Goal: Information Seeking & Learning: Learn about a topic

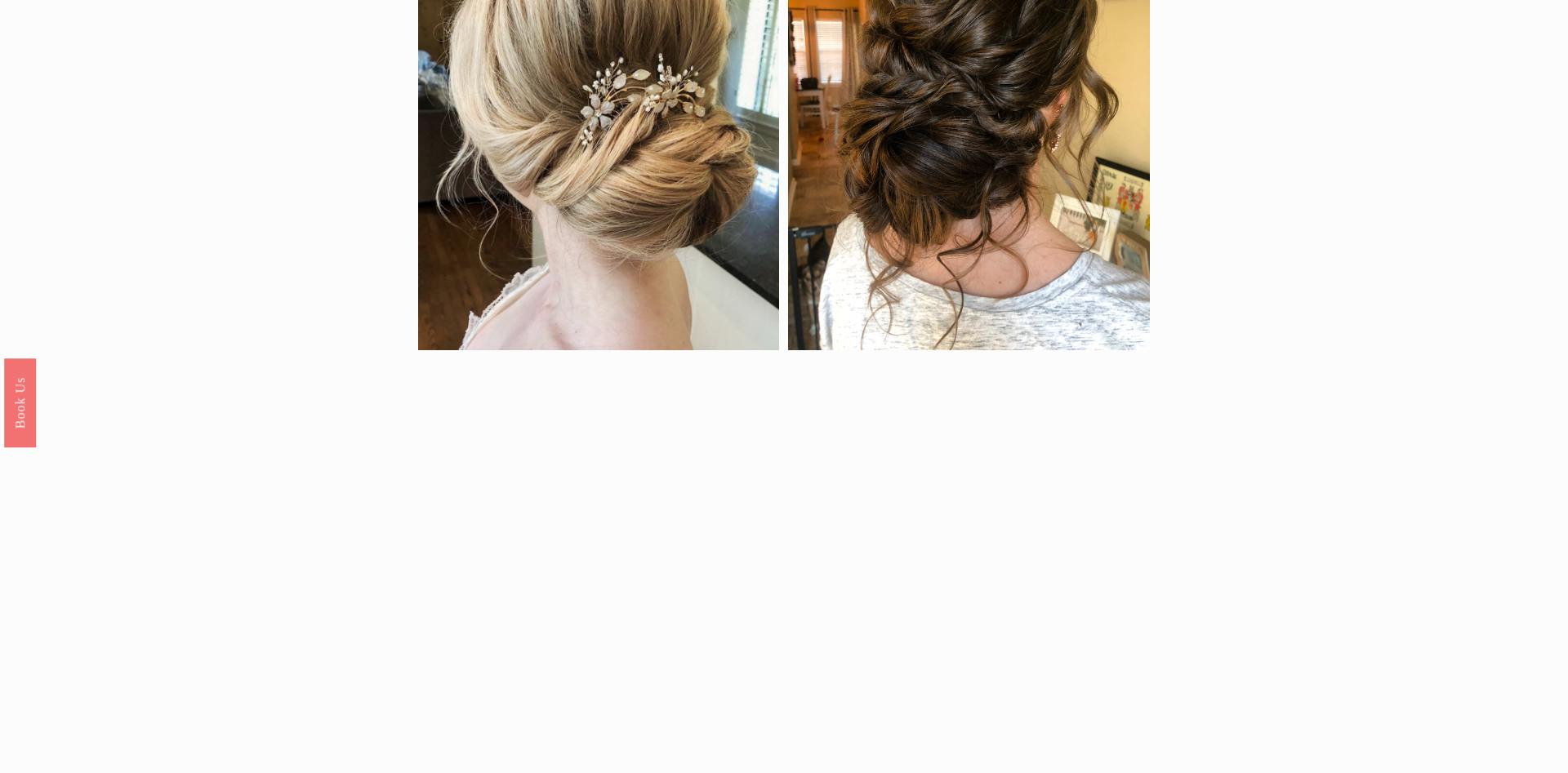
scroll to position [1916, 0]
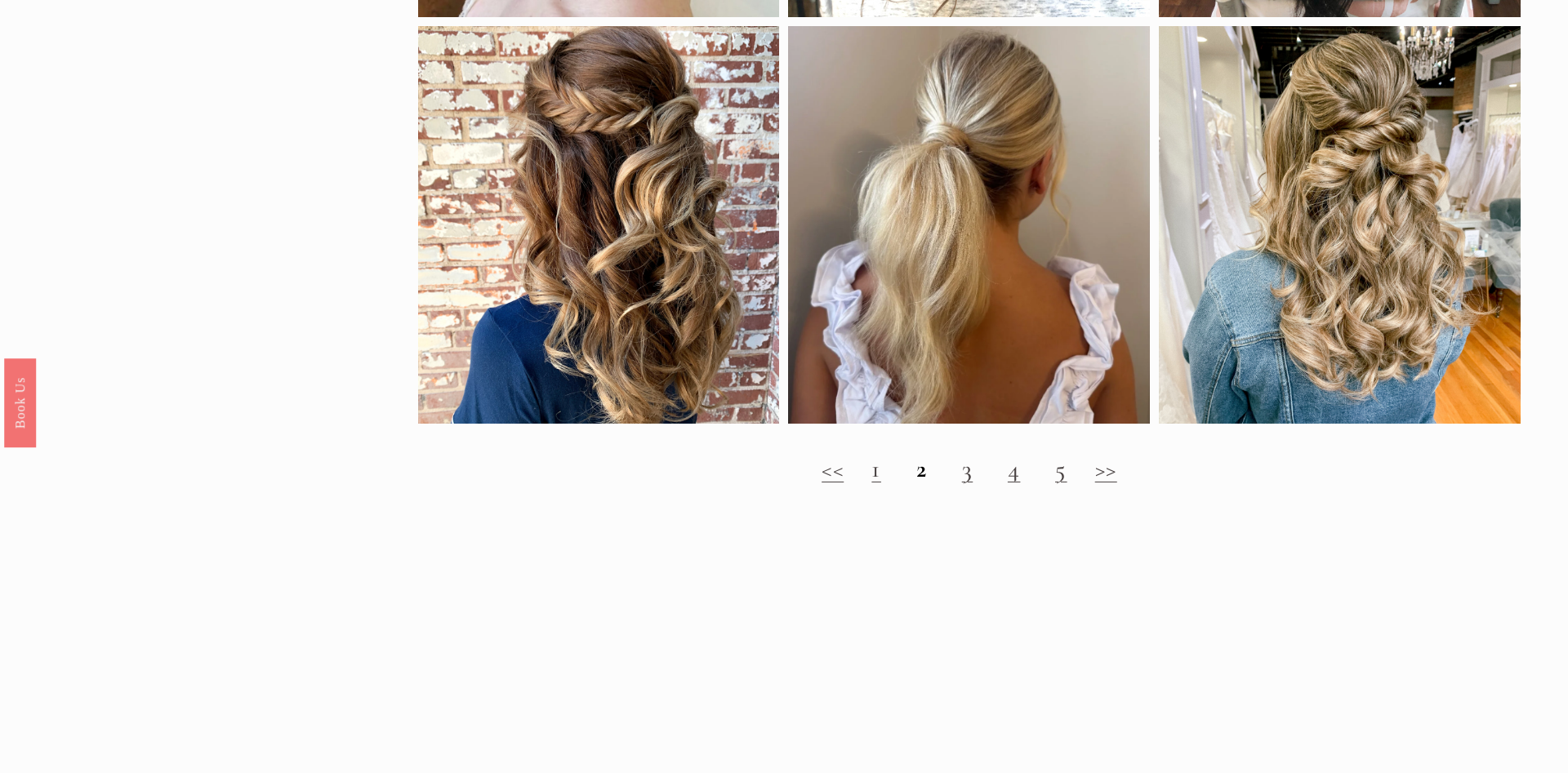
click at [968, 477] on link "3" at bounding box center [967, 469] width 11 height 30
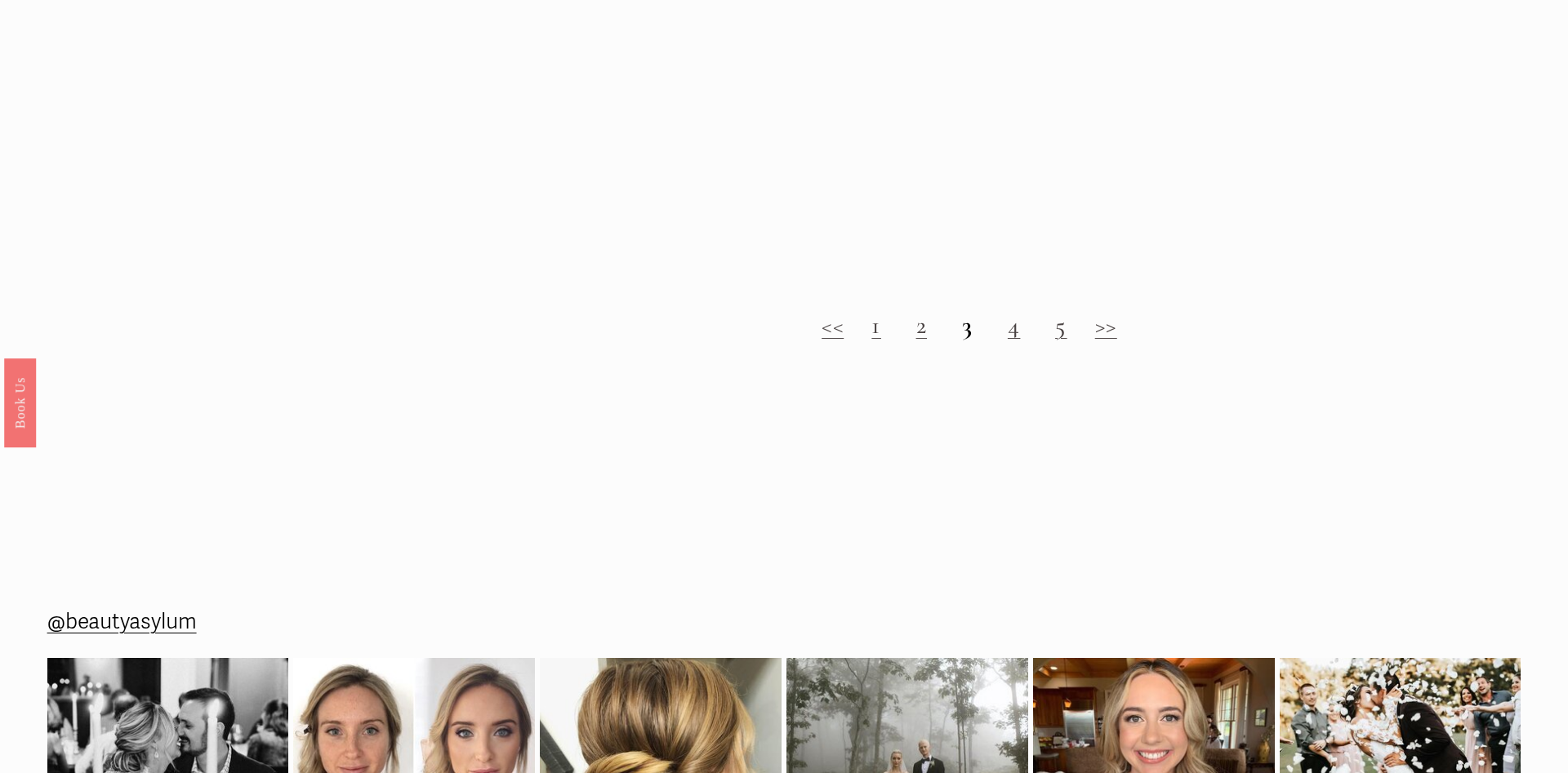
scroll to position [1916, 0]
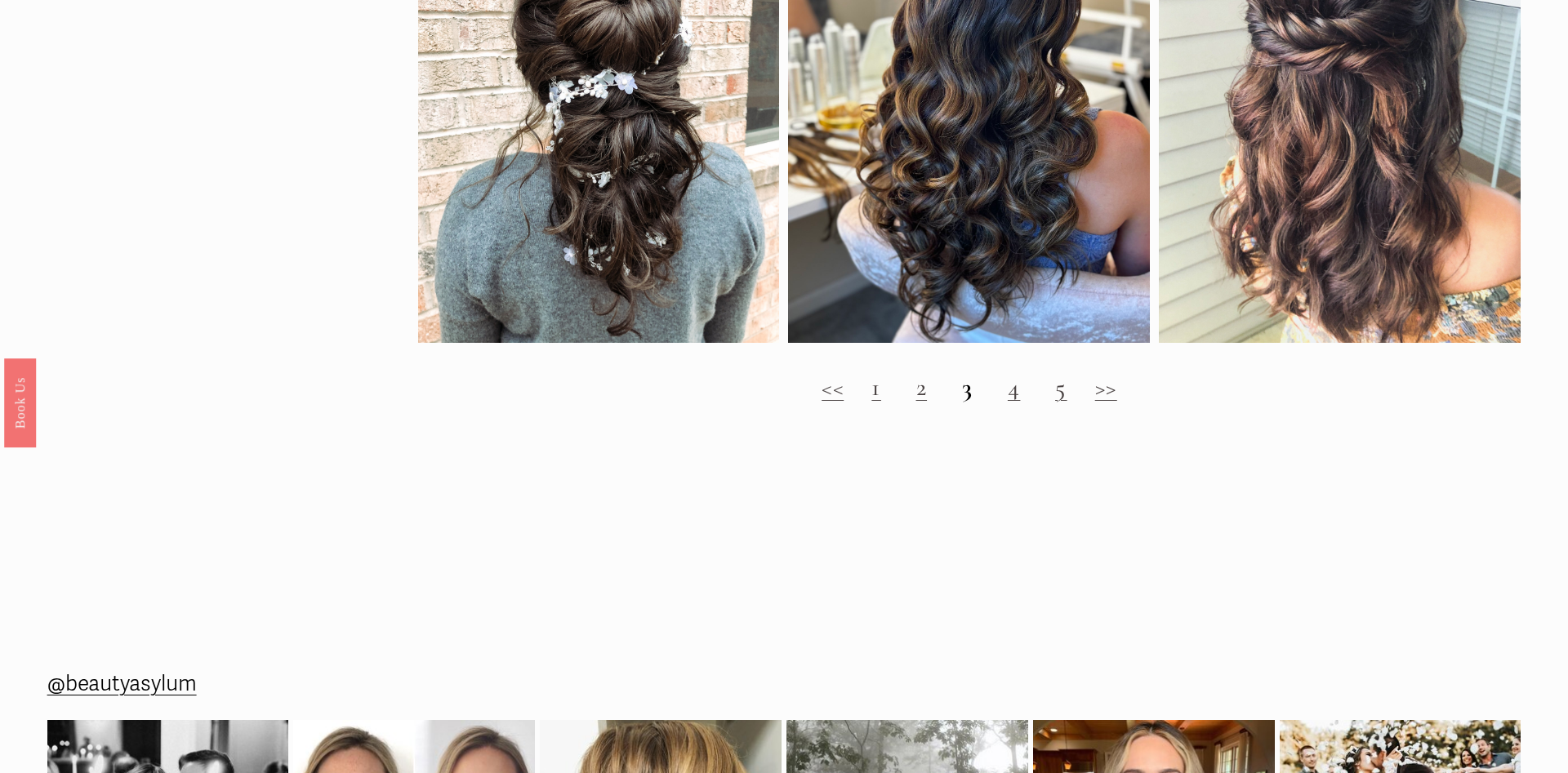
click at [1006, 393] on h2 "<< 1 2 3 4 5 >>" at bounding box center [970, 388] width 1103 height 30
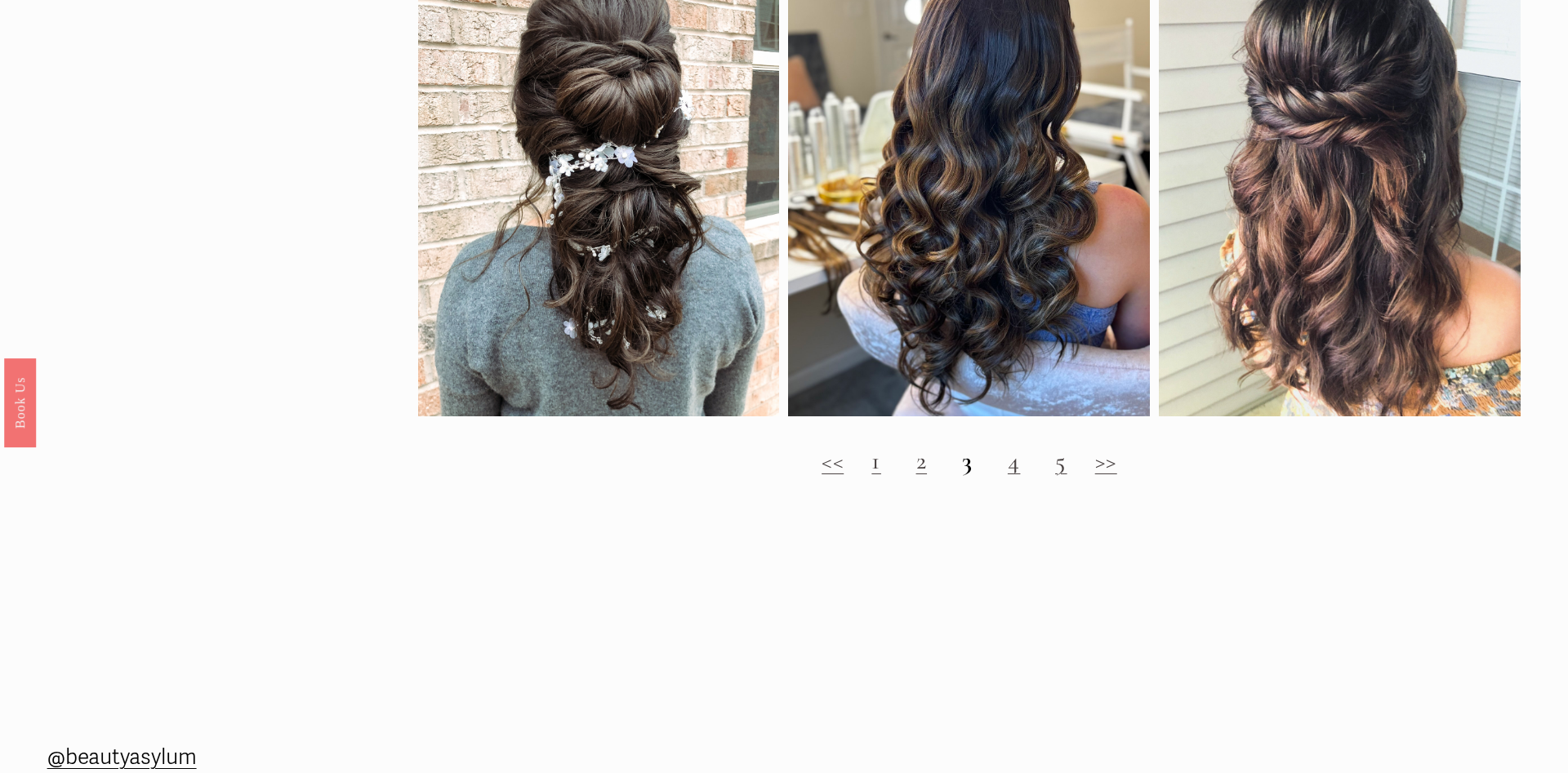
scroll to position [1833, 0]
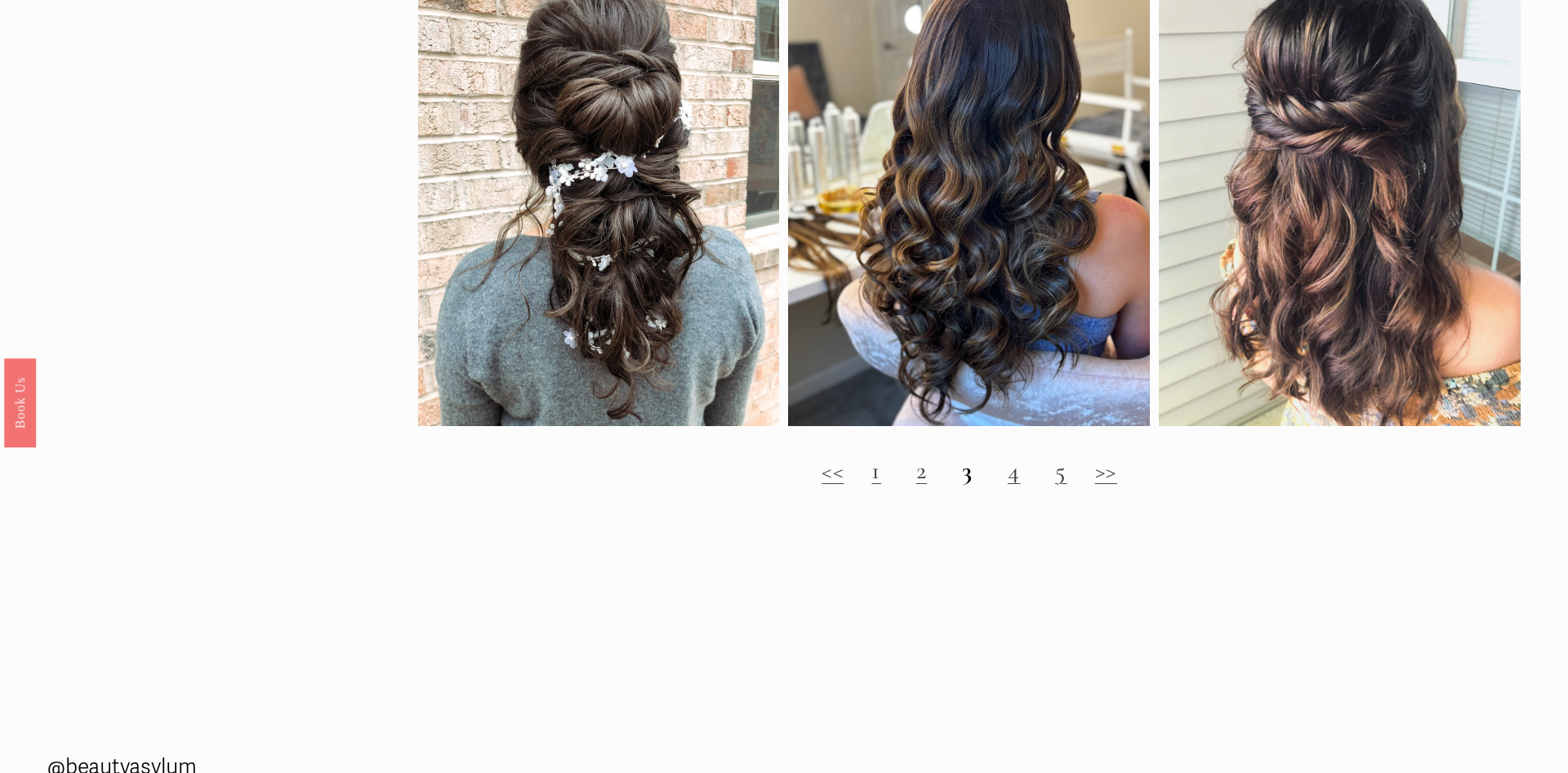
click at [1020, 481] on link "4" at bounding box center [1014, 470] width 13 height 30
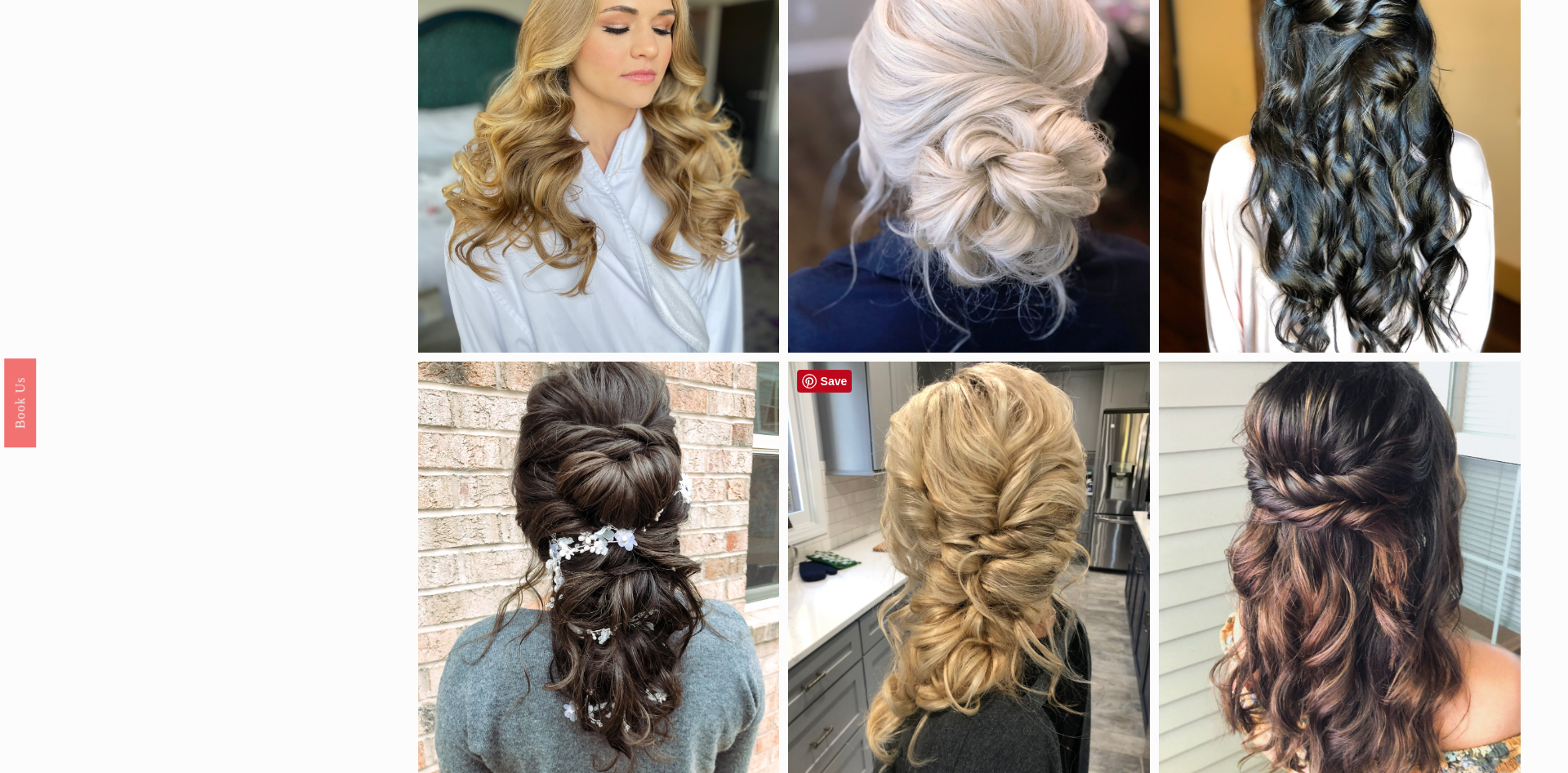
scroll to position [1666, 0]
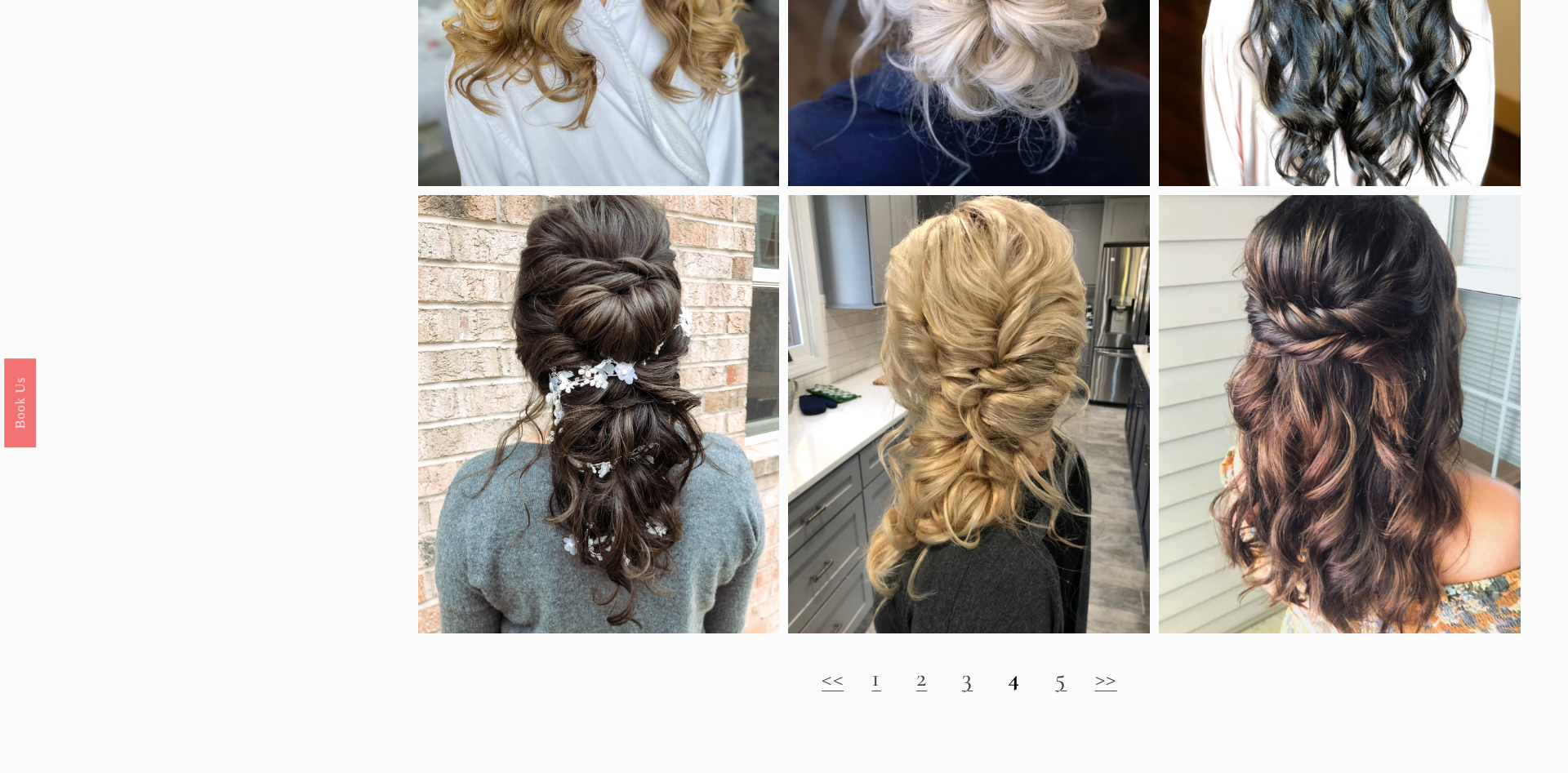
click at [1059, 685] on link "5" at bounding box center [1062, 678] width 12 height 30
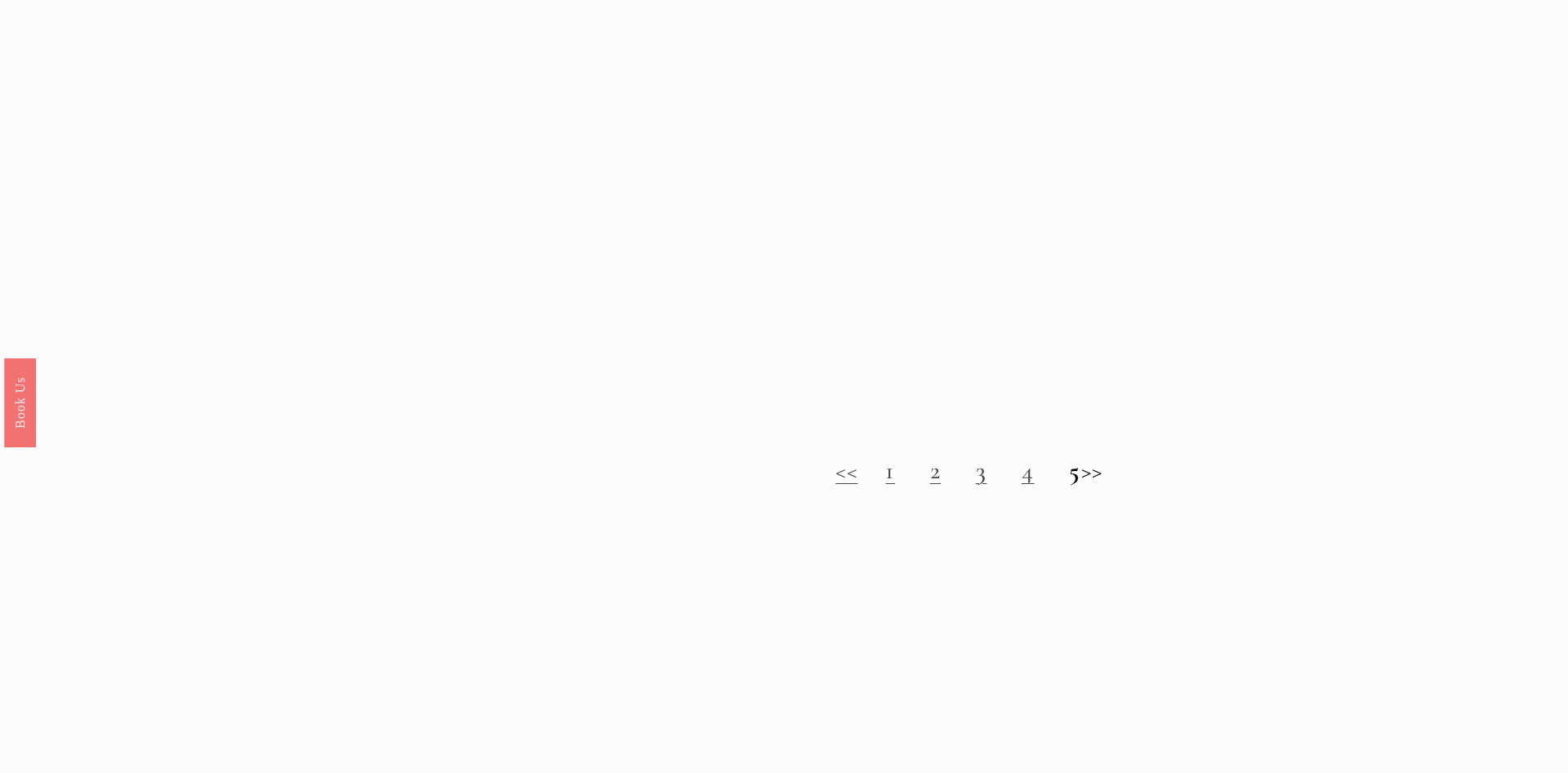
scroll to position [1916, 0]
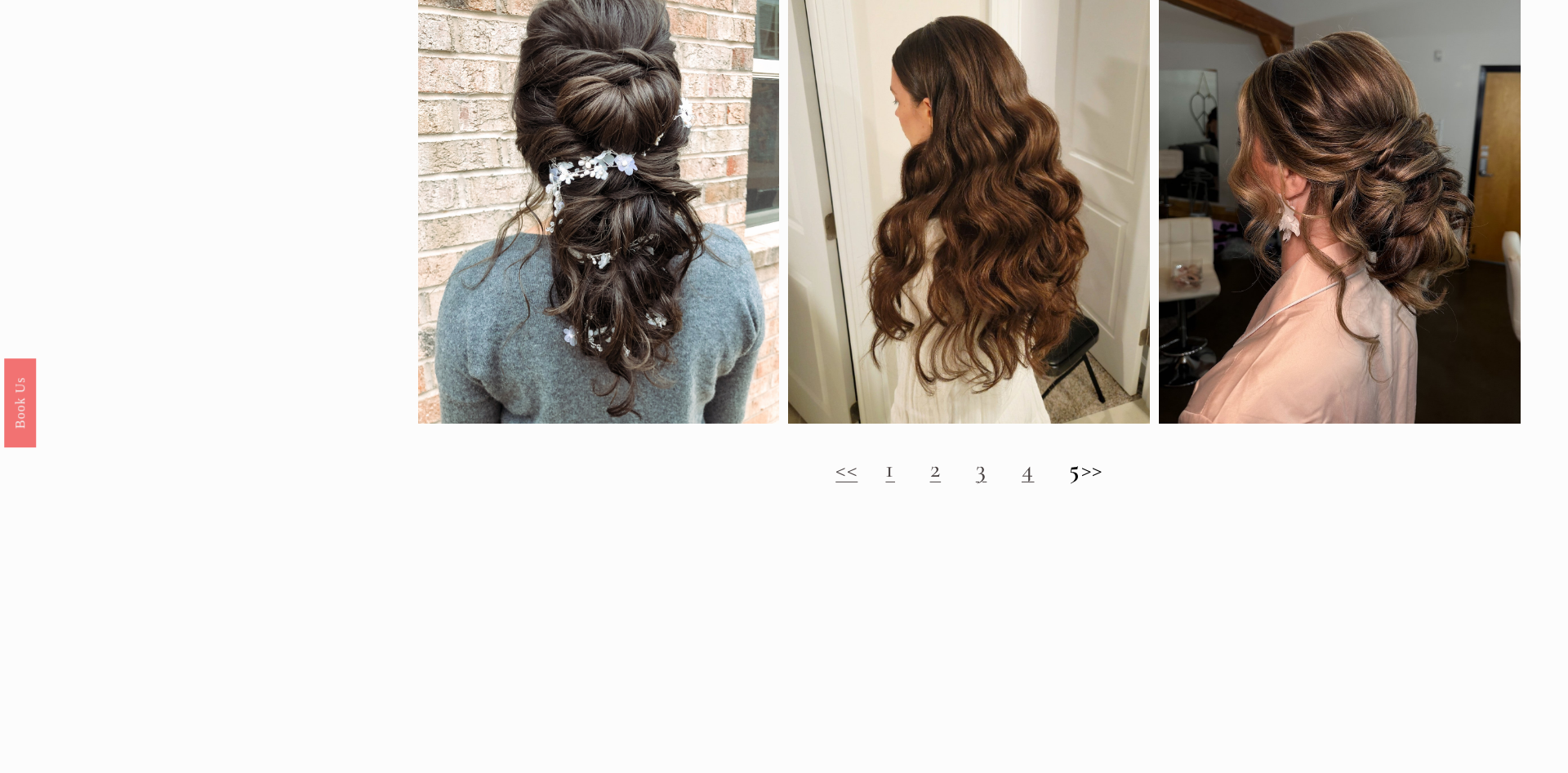
click at [1093, 469] on h2 "<< 1 2 3 4 5 >>" at bounding box center [970, 469] width 1103 height 30
click at [1101, 469] on h2 "<< 1 2 3 4 5 >>" at bounding box center [970, 469] width 1103 height 30
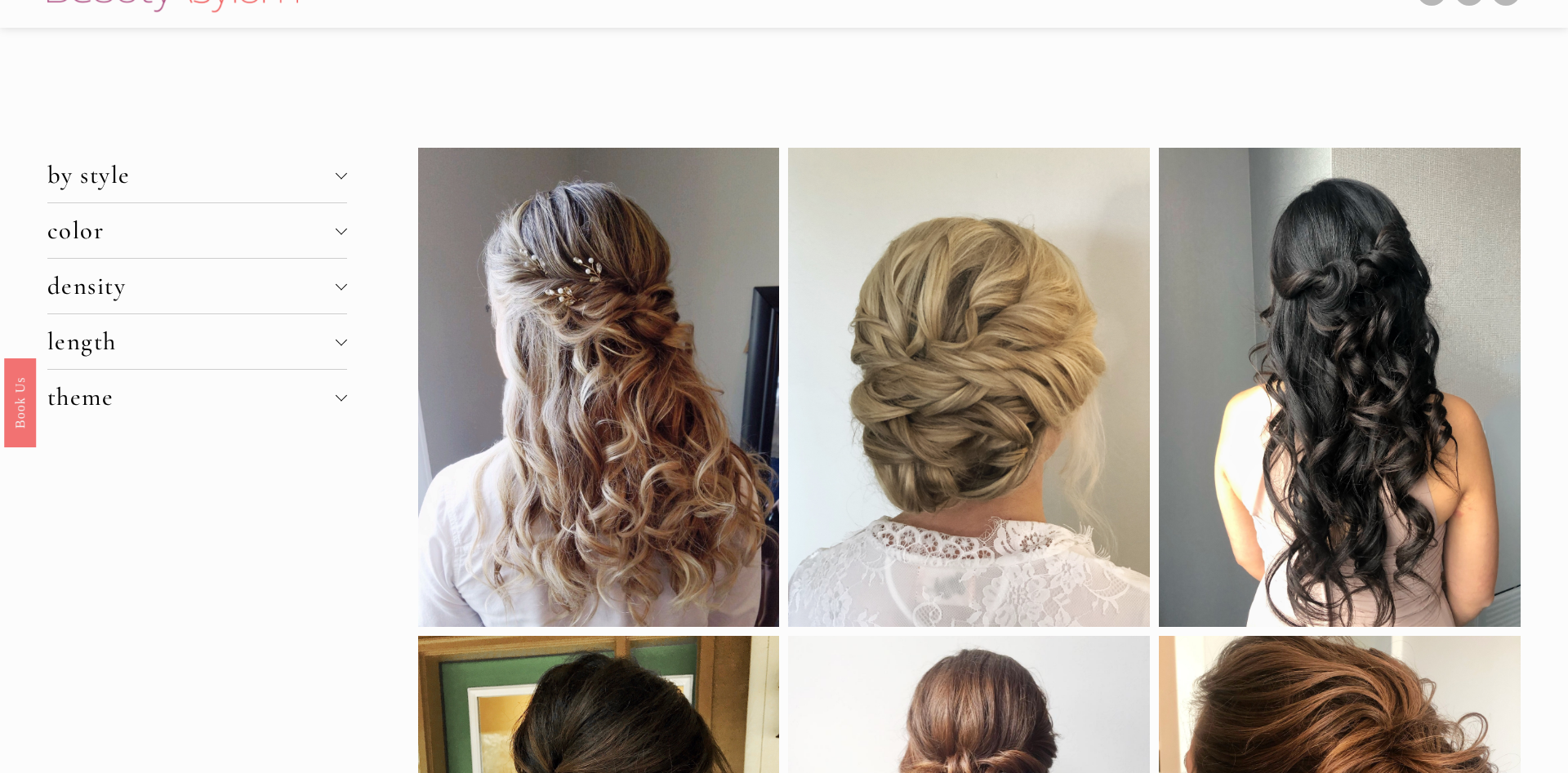
scroll to position [0, 0]
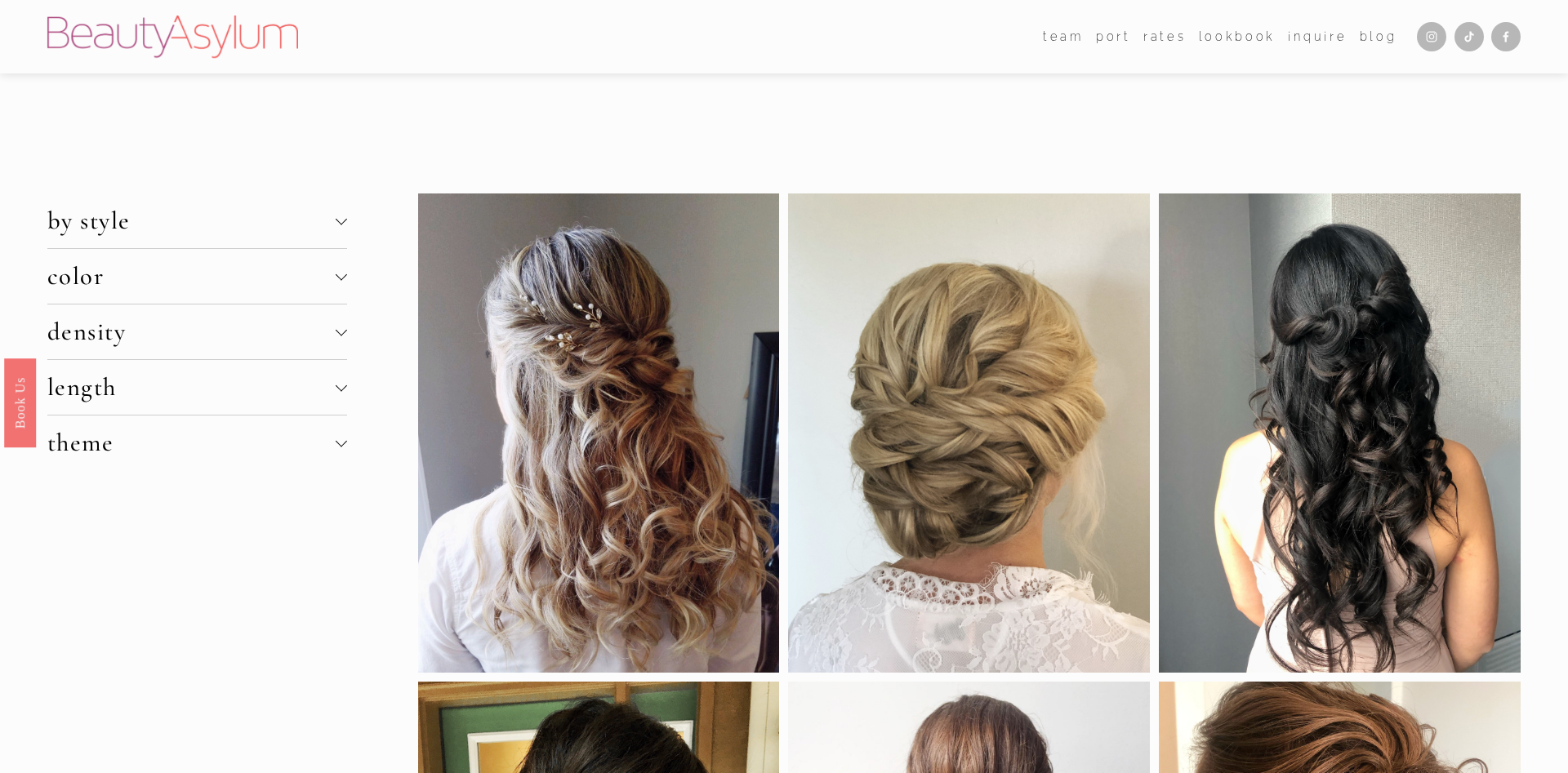
click at [61, 393] on span "length" at bounding box center [191, 387] width 289 height 30
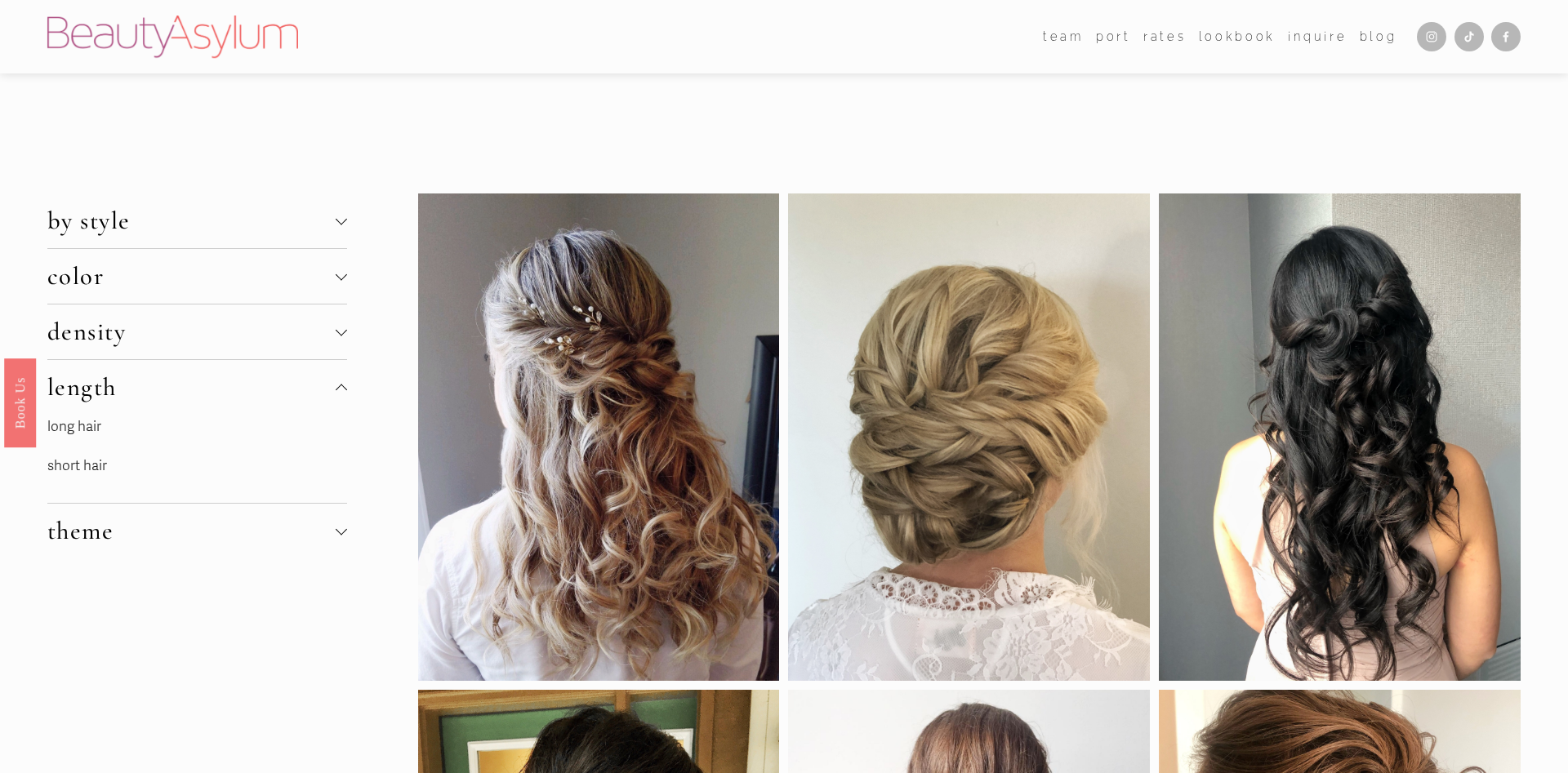
click at [89, 465] on link "short hair" at bounding box center [77, 466] width 60 height 18
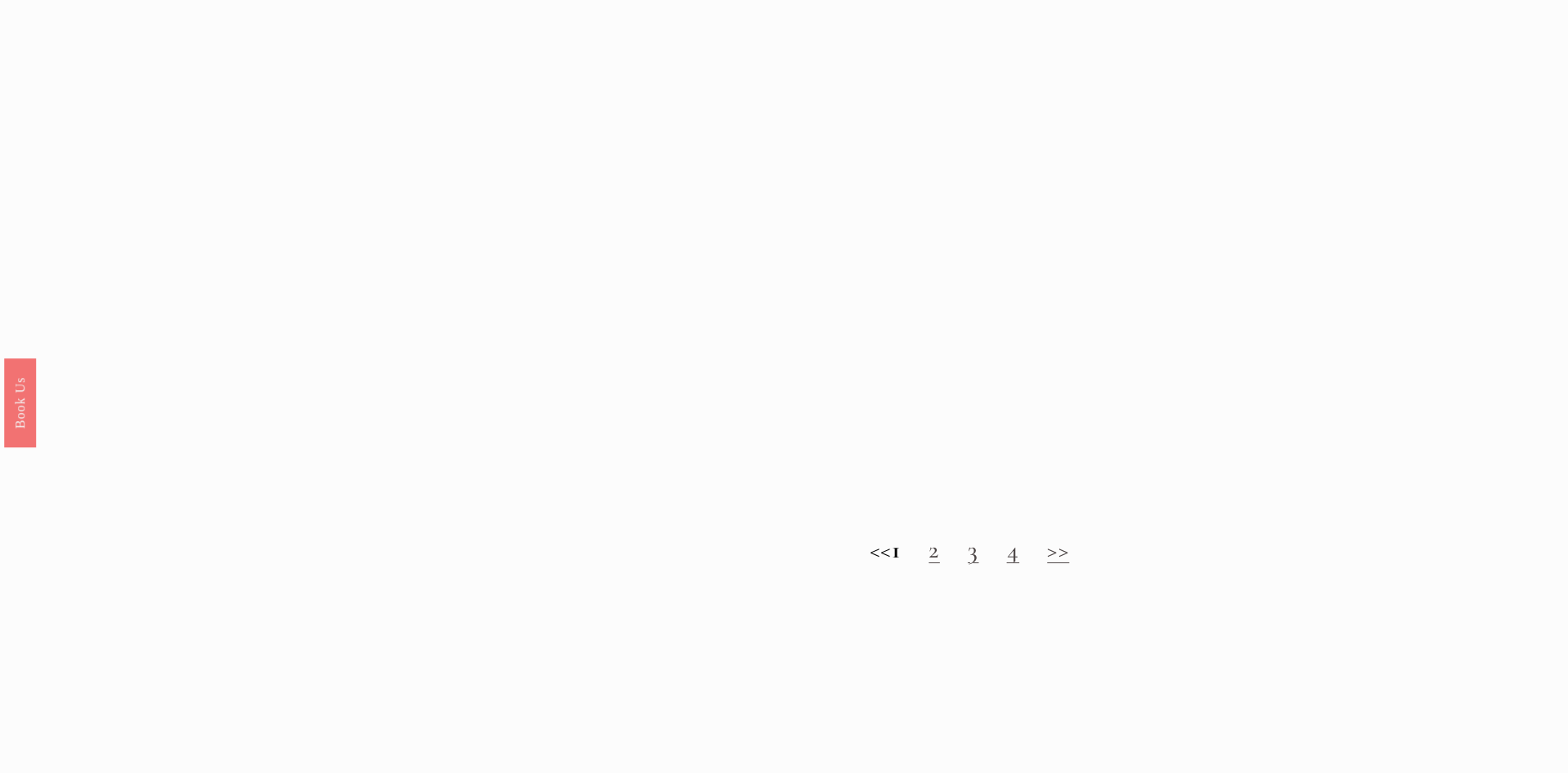
scroll to position [2082, 0]
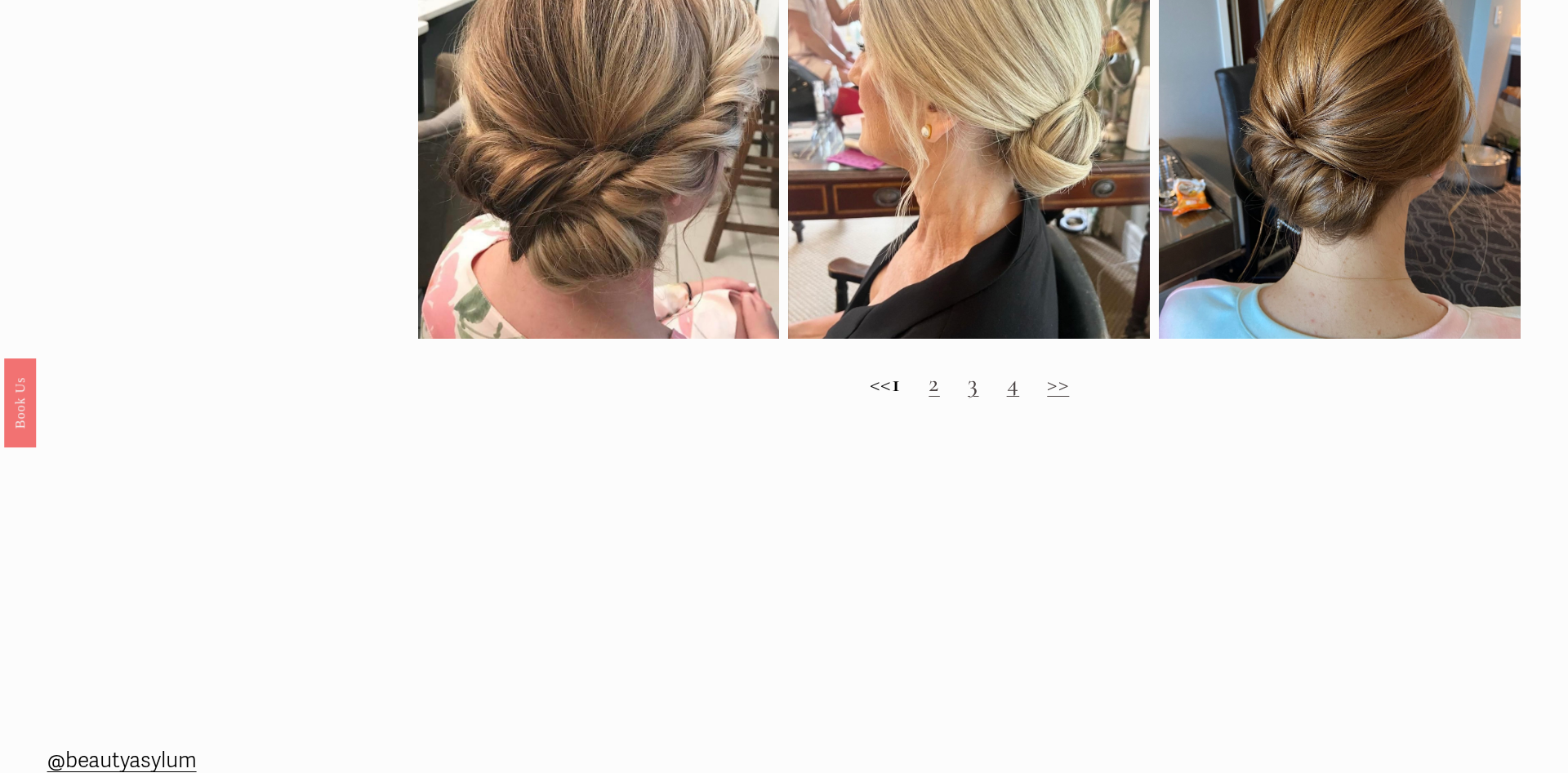
click at [940, 389] on link "2" at bounding box center [934, 383] width 11 height 30
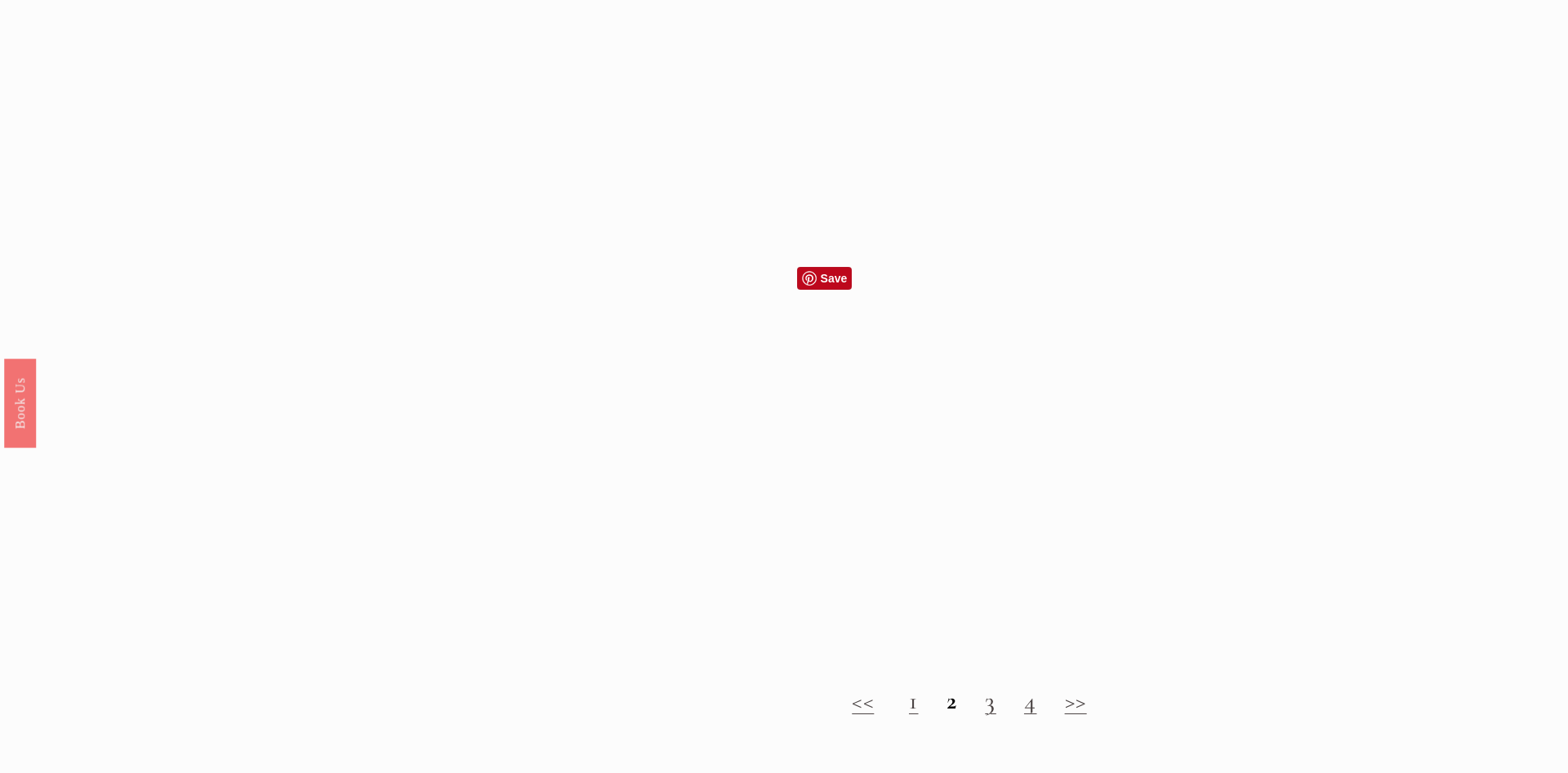
scroll to position [1750, 0]
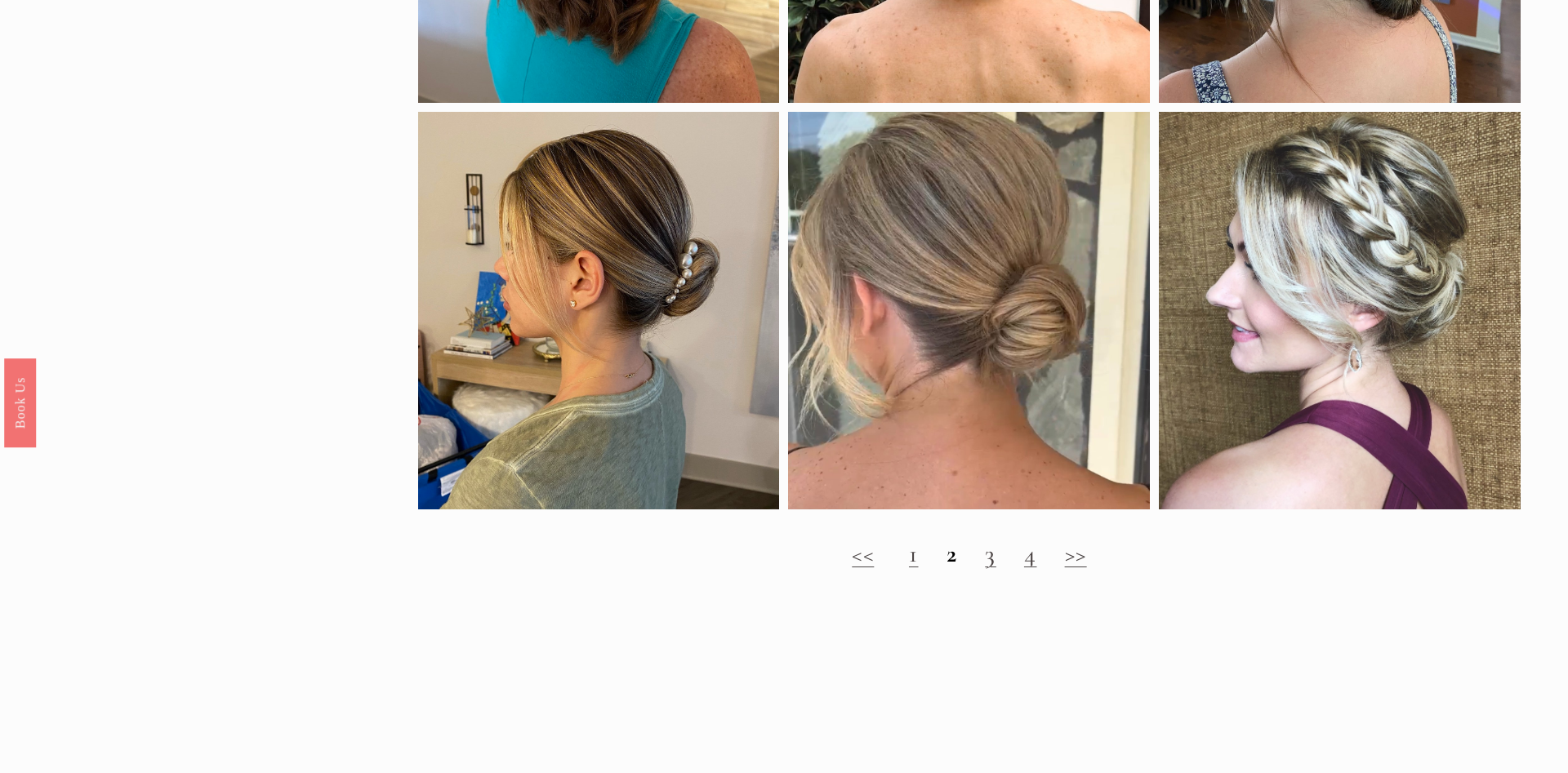
click at [989, 567] on link "3" at bounding box center [990, 554] width 11 height 30
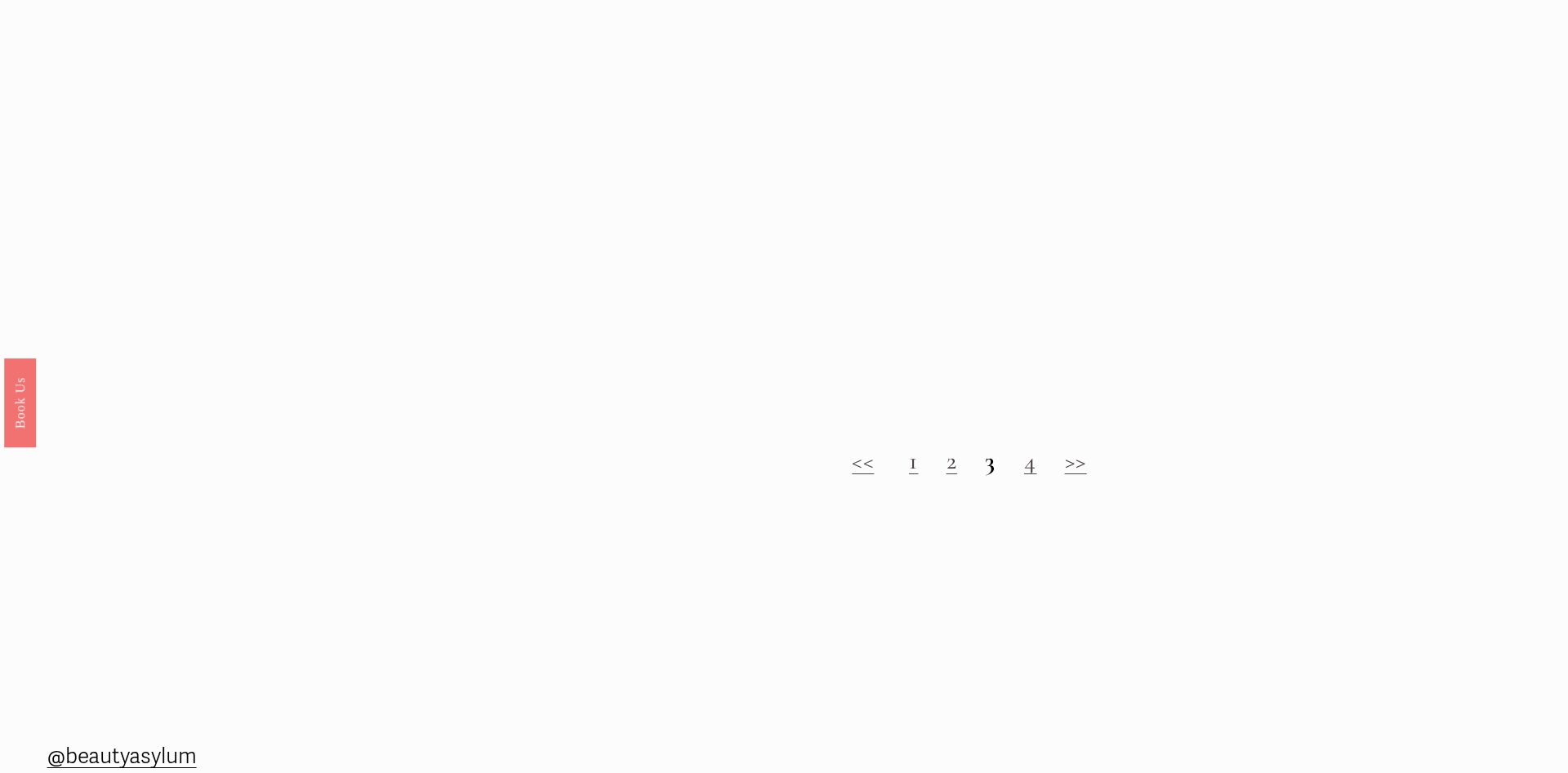
scroll to position [1916, 0]
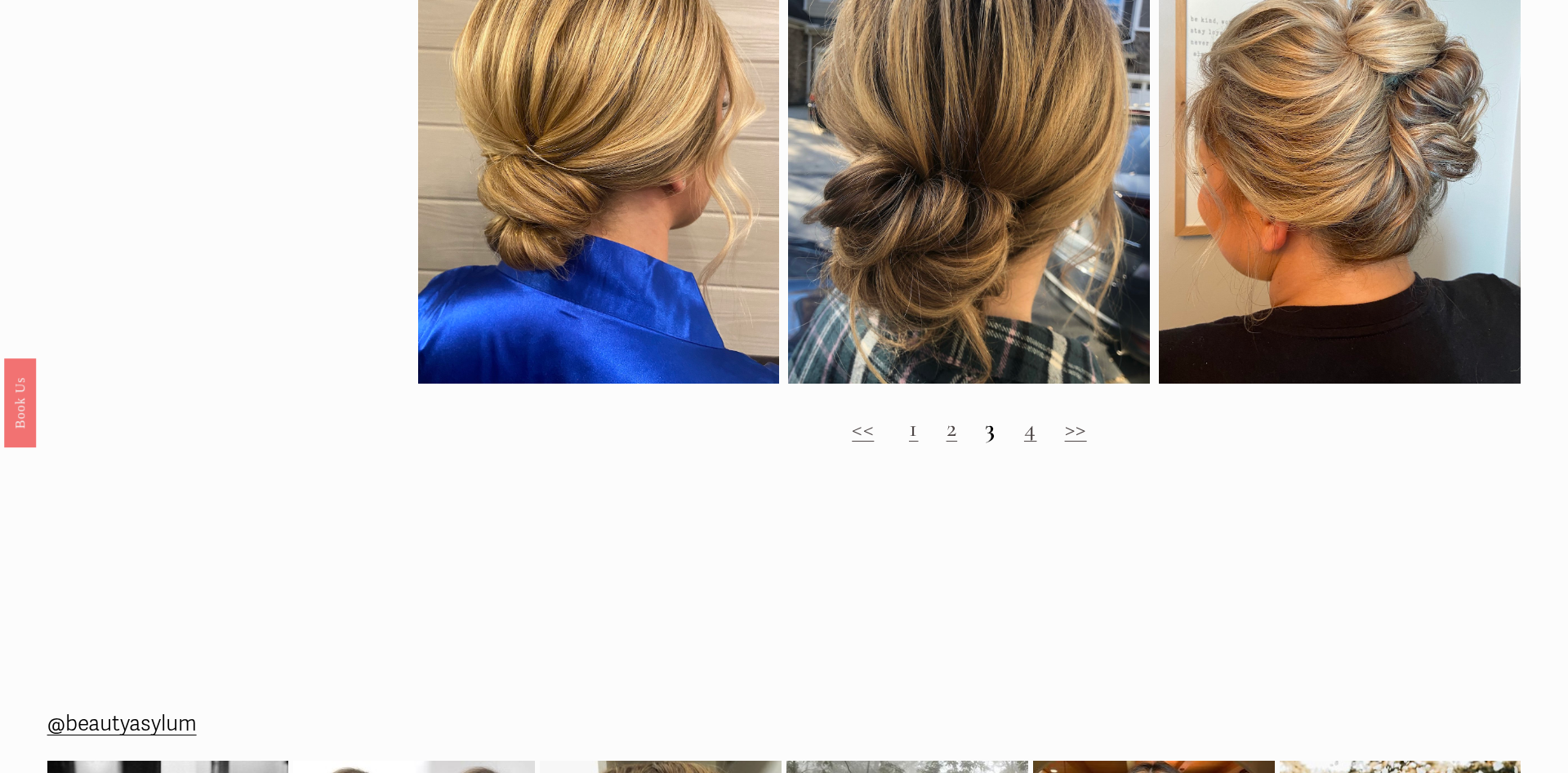
click at [1037, 441] on link "4" at bounding box center [1030, 428] width 13 height 30
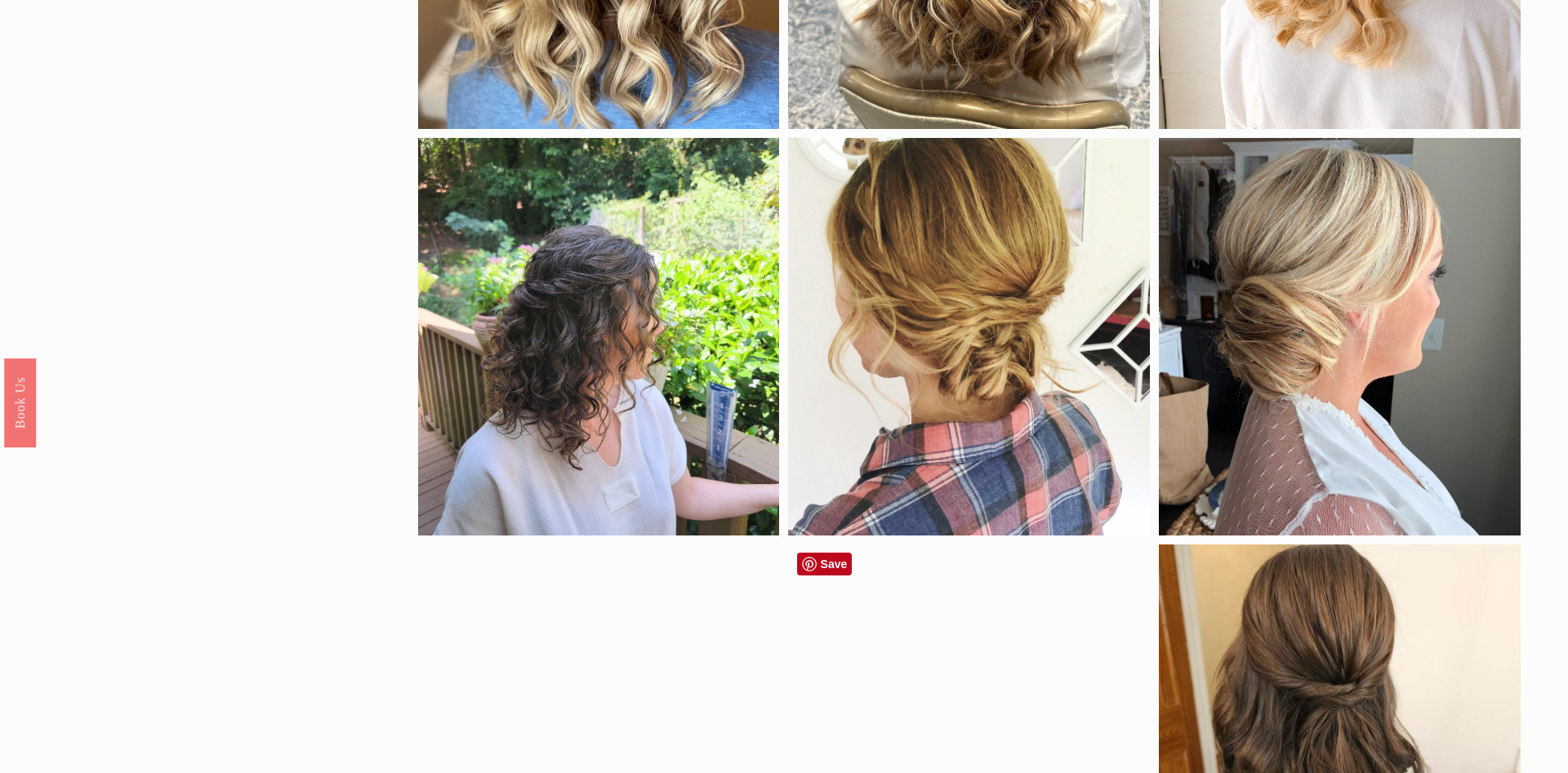
scroll to position [833, 0]
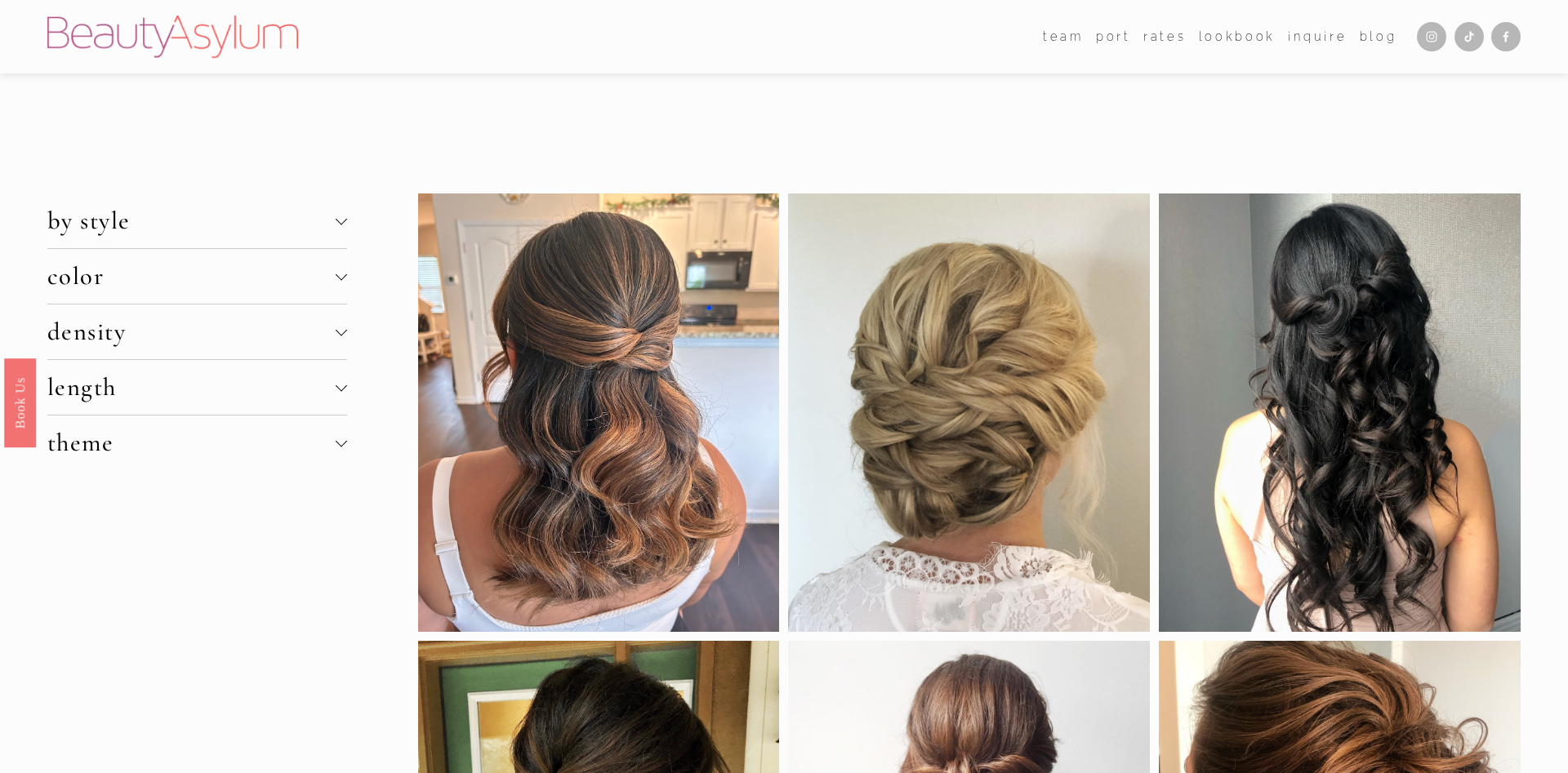
scroll to position [1666, 0]
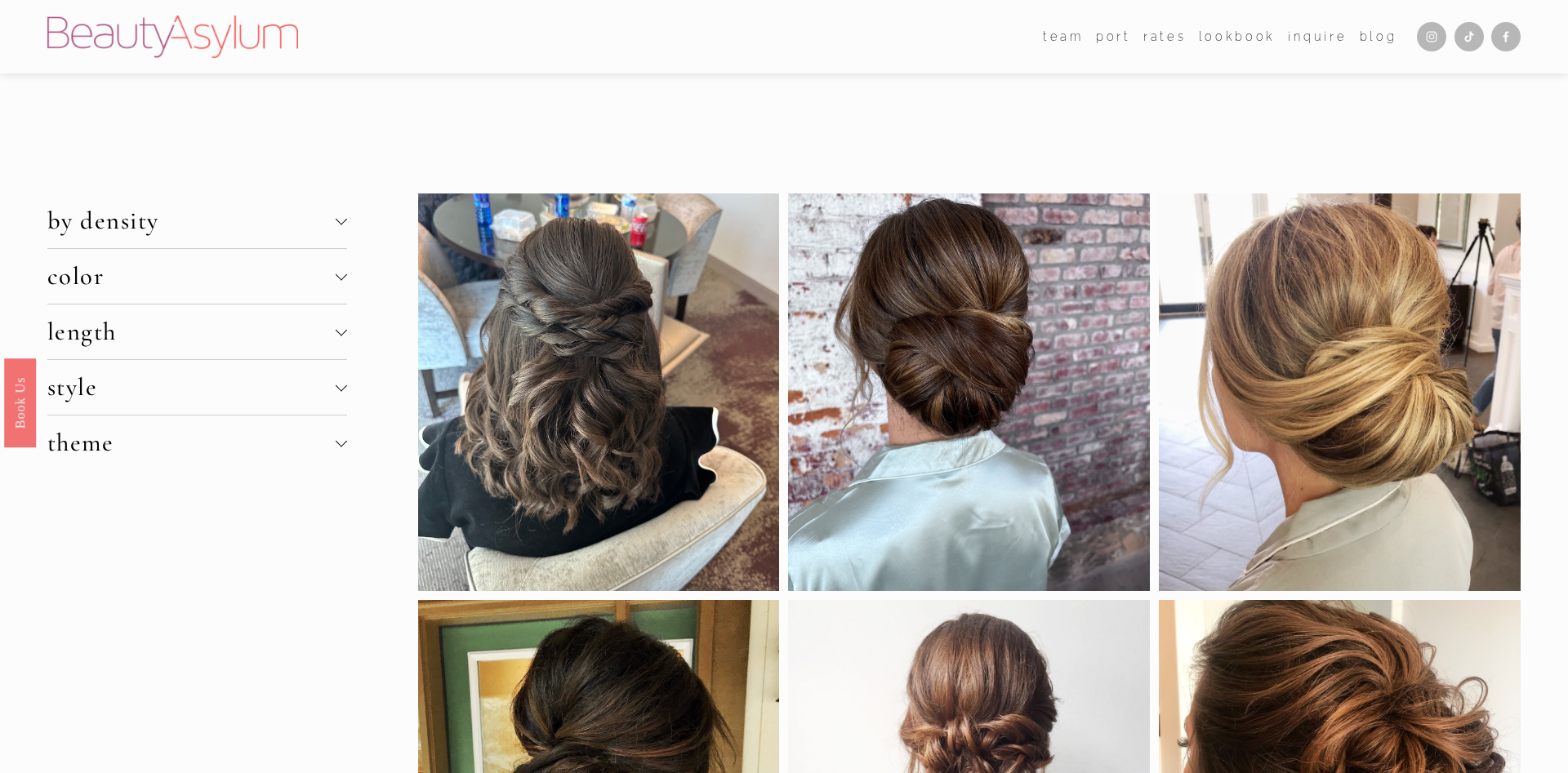
scroll to position [1833, 0]
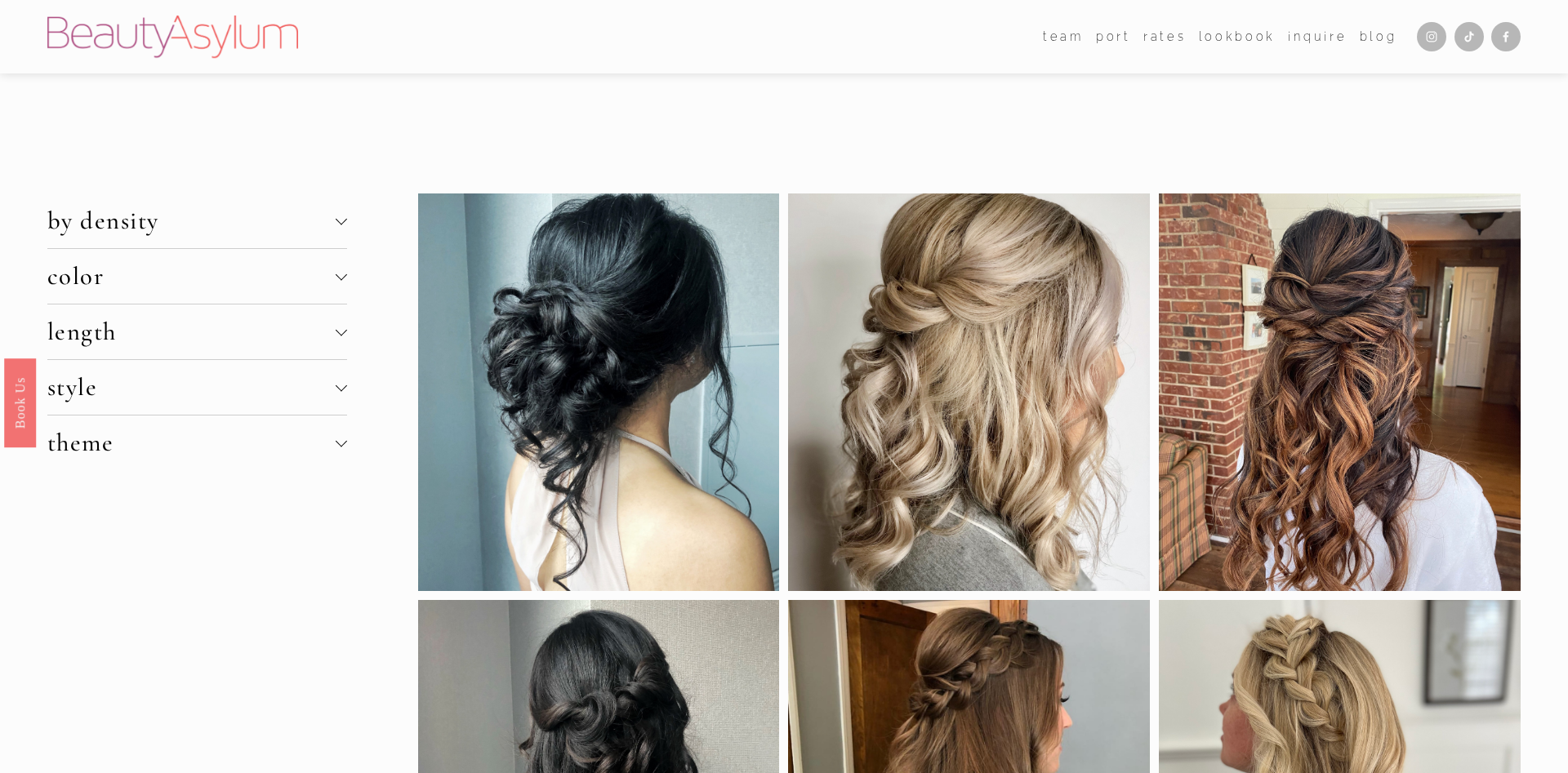
scroll to position [1916, 0]
